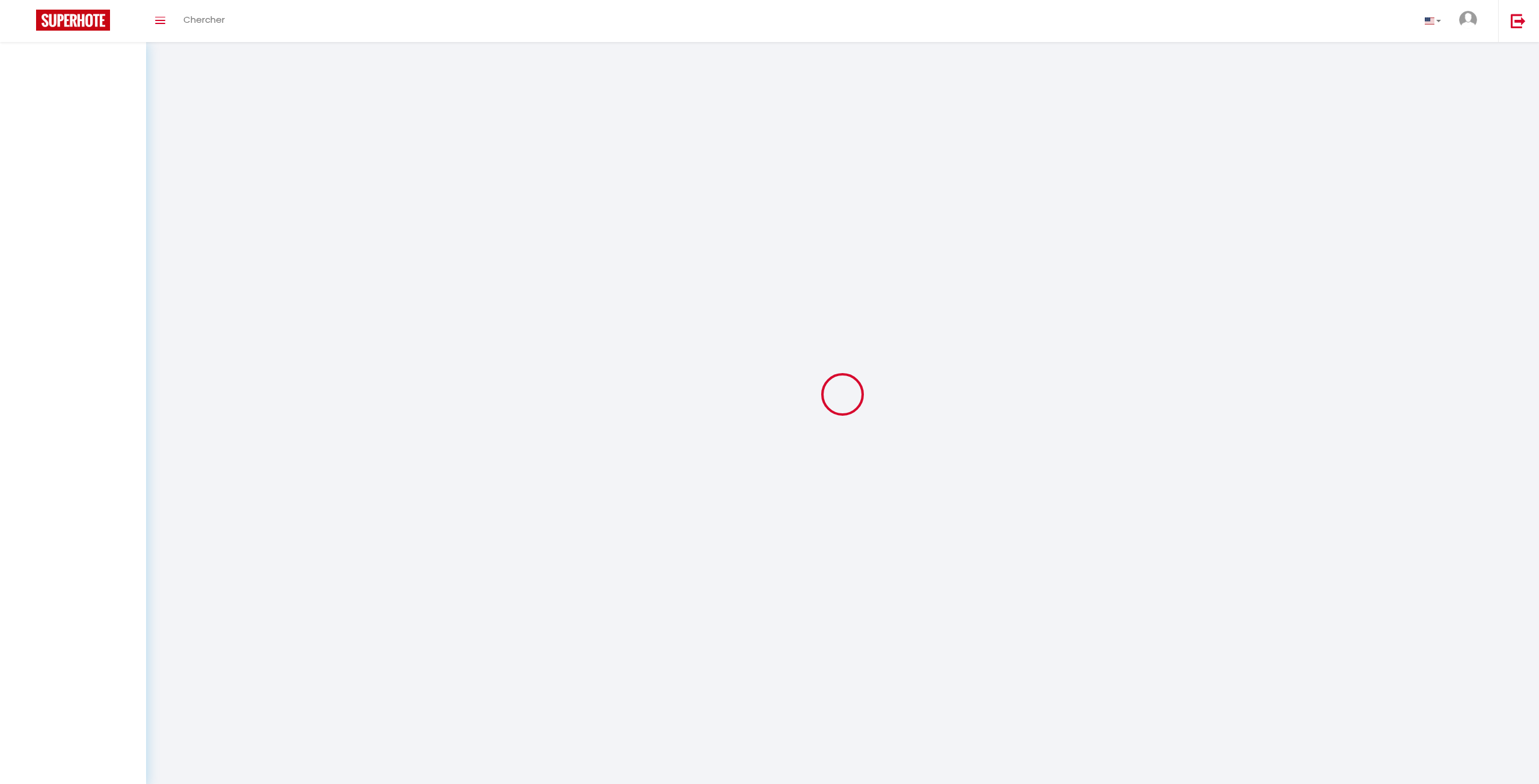
select select "fr"
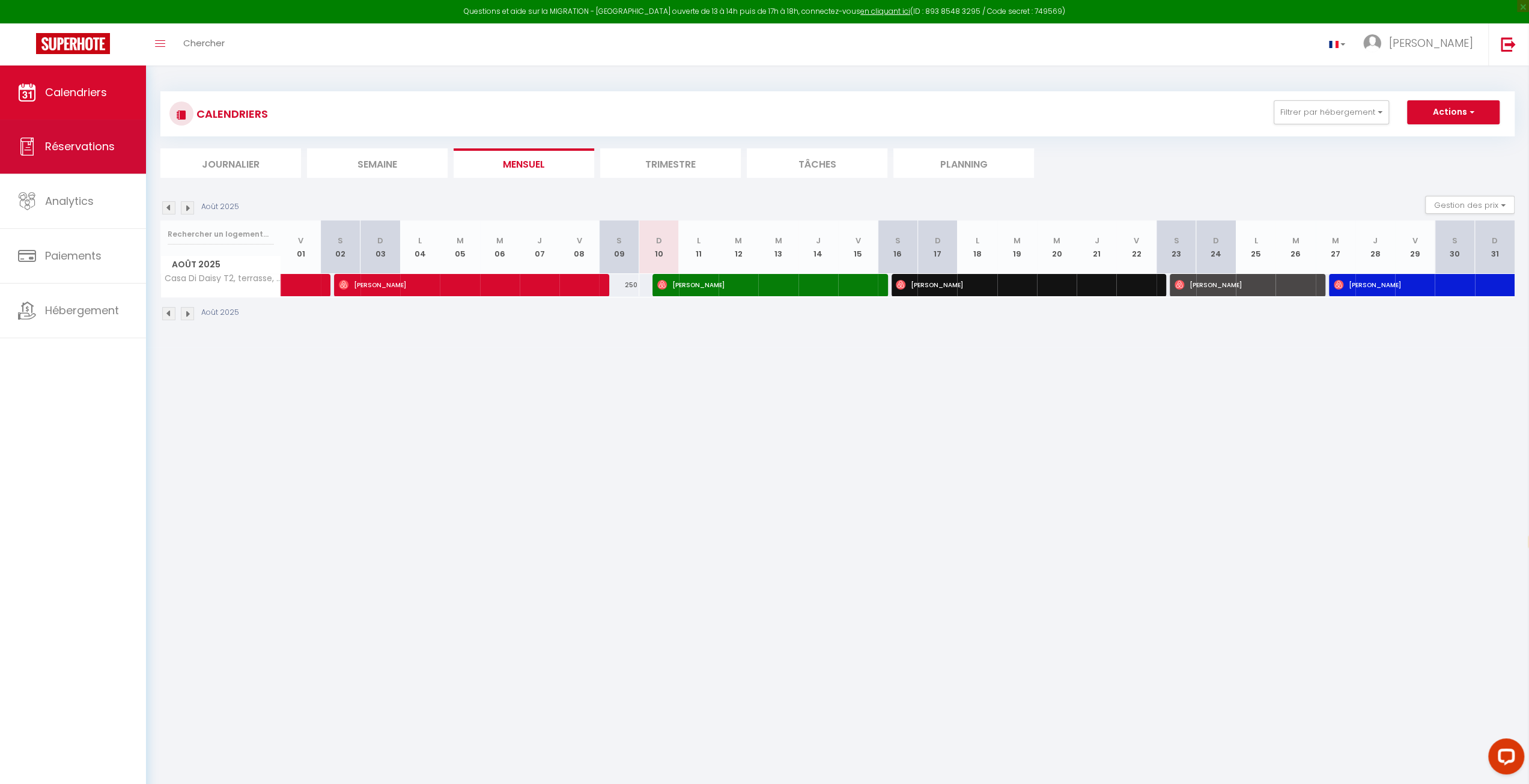
click at [66, 151] on span "Réservations" at bounding box center [80, 146] width 70 height 15
select select "not_cancelled"
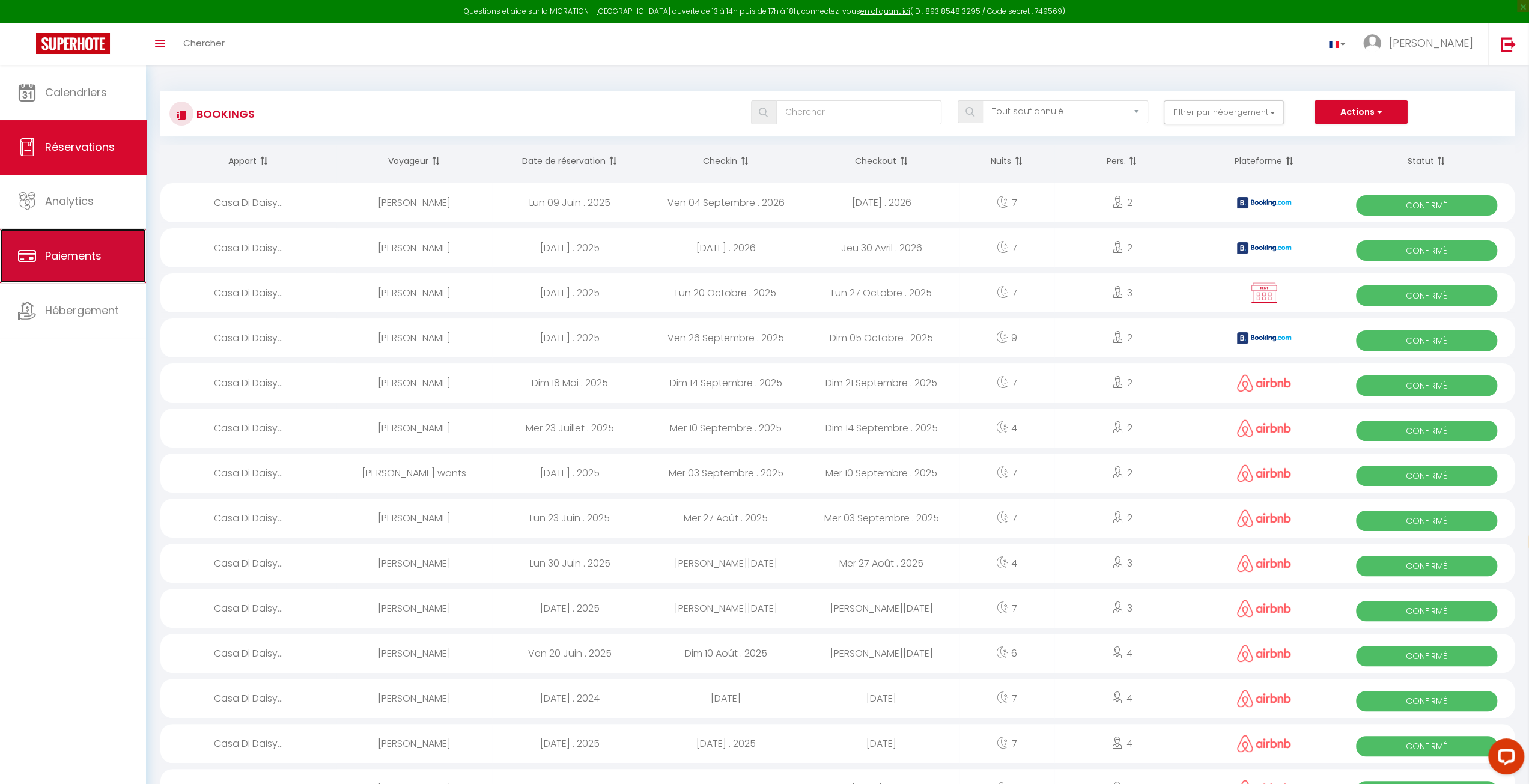
click at [64, 242] on link "Paiements" at bounding box center [73, 256] width 146 height 54
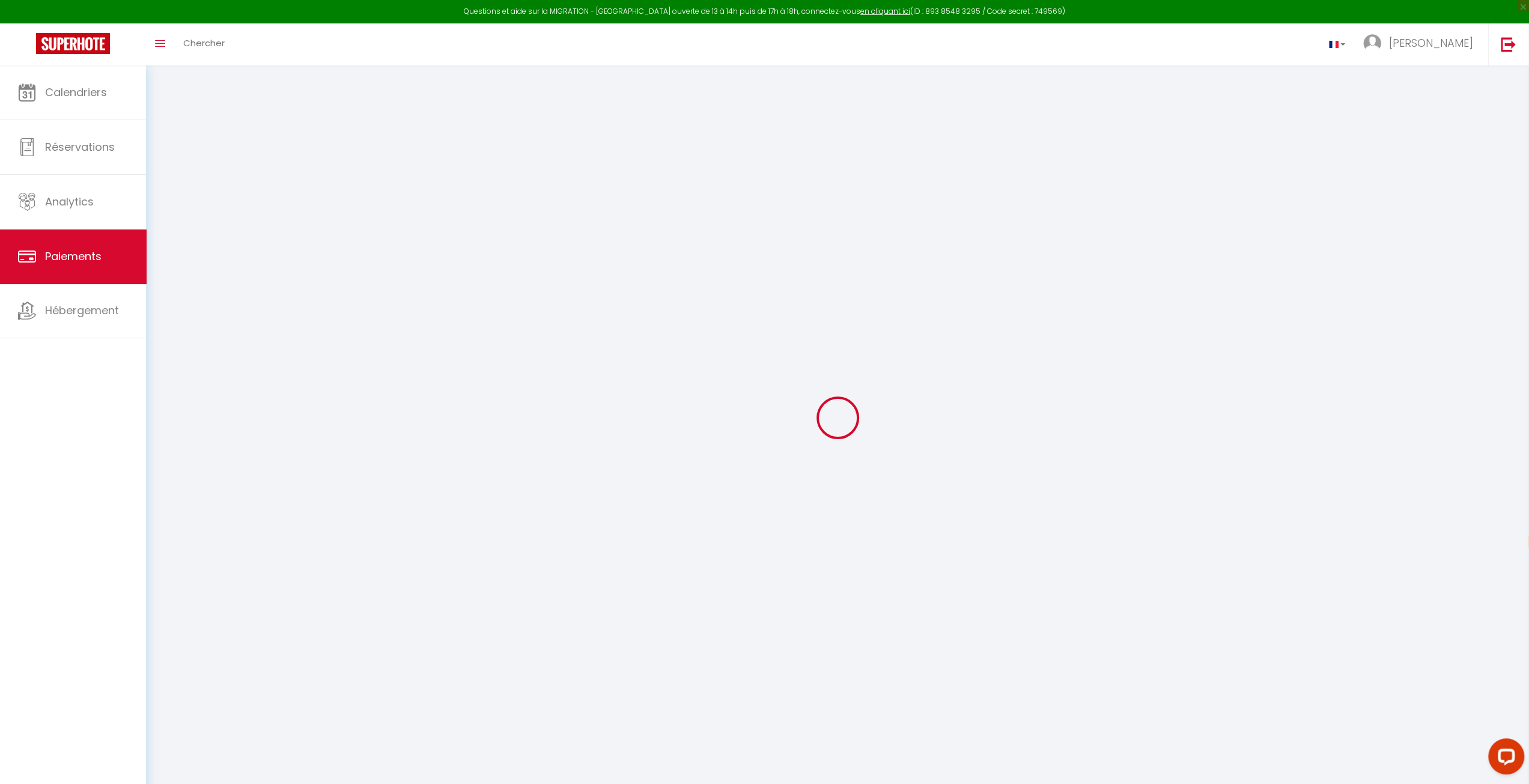
select select "2"
